Goal: Obtain resource: Obtain resource

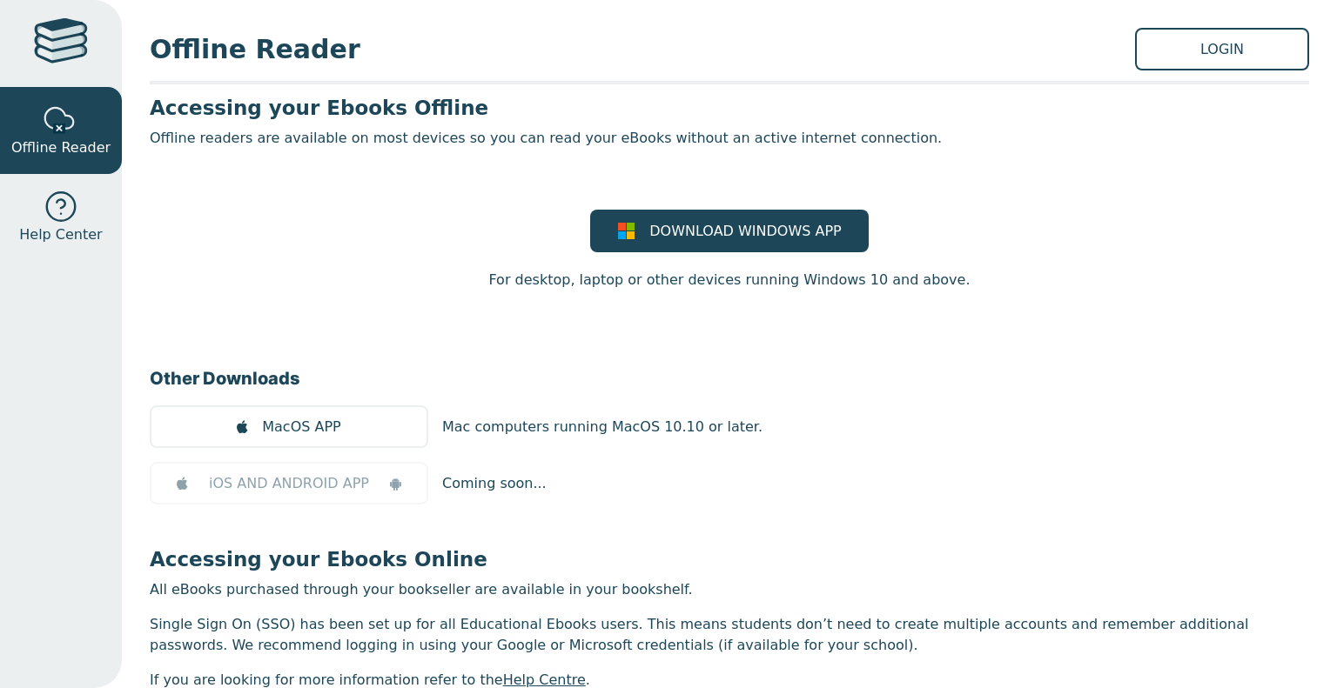
click at [912, 644] on p "Single Sign On (SSO) has been set up for all Educational Ebooks users. This mea…" at bounding box center [729, 636] width 1159 height 42
click at [731, 252] on link "DOWNLOAD WINDOWS APP" at bounding box center [729, 231] width 279 height 43
click at [1209, 57] on link "LOGIN" at bounding box center [1222, 49] width 174 height 43
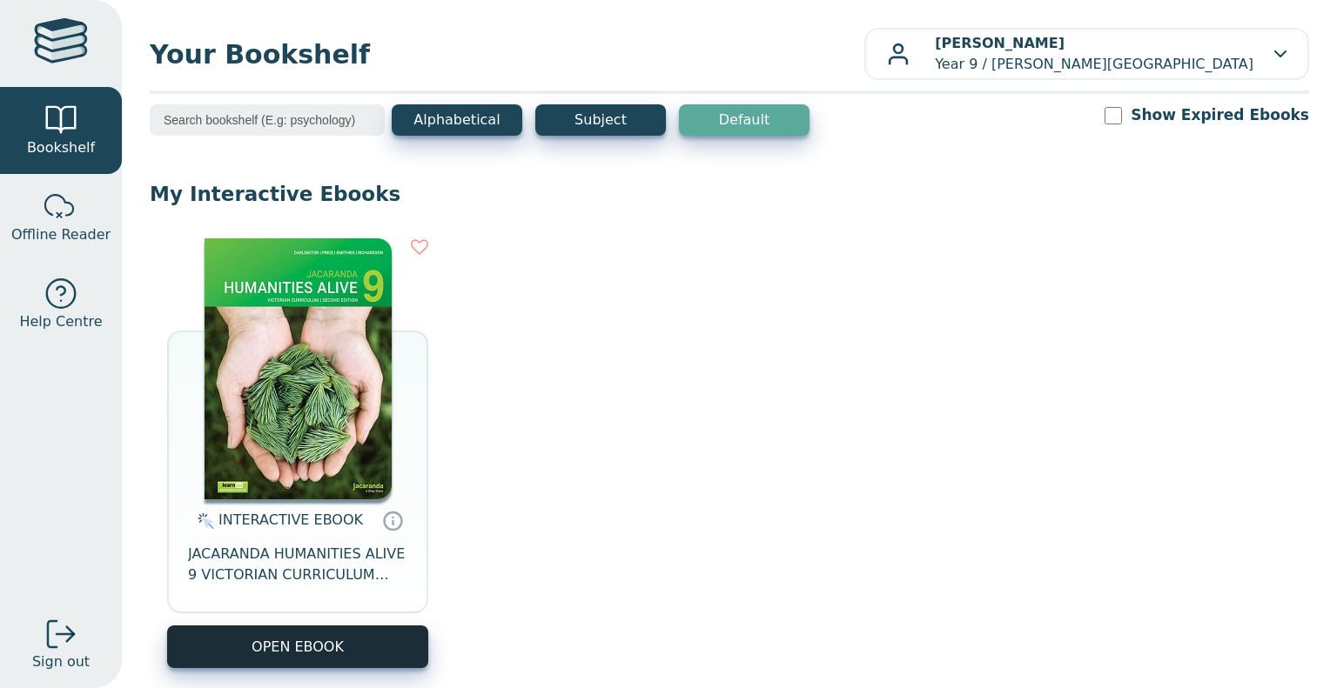
drag, startPoint x: 312, startPoint y: 619, endPoint x: 319, endPoint y: 629, distance: 13.1
click at [319, 629] on div "INTERACTIVE EBOOK JACARANDA HUMANITIES ALIVE 9 VICTORIAN CURRICULUM LEARNON EBO…" at bounding box center [297, 584] width 261 height 169
click at [319, 629] on button "OPEN EBOOK" at bounding box center [297, 647] width 261 height 43
